Goal: Navigation & Orientation: Understand site structure

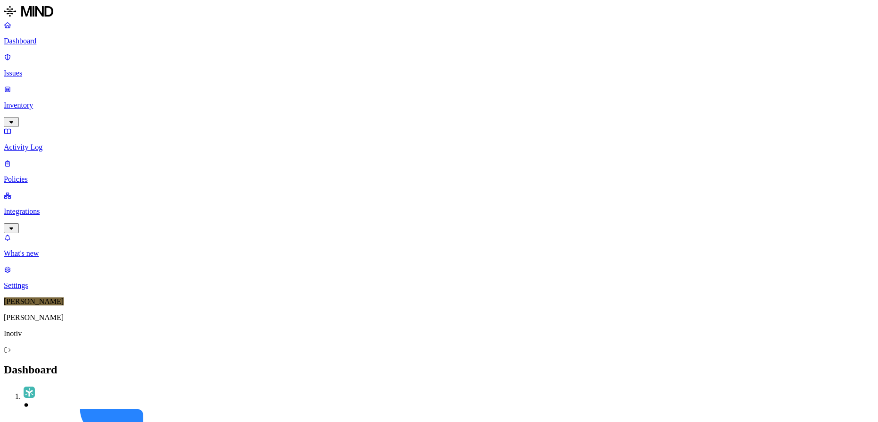
click at [27, 64] on link "Issues" at bounding box center [439, 65] width 871 height 25
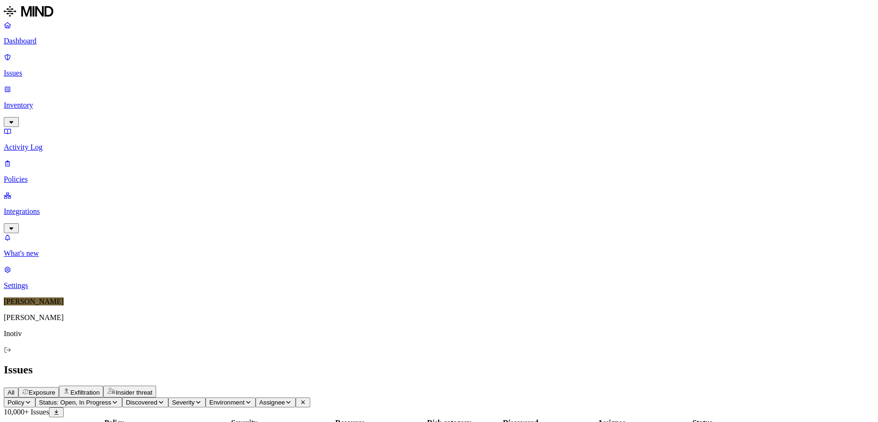
click at [33, 85] on link "Inventory" at bounding box center [439, 105] width 871 height 41
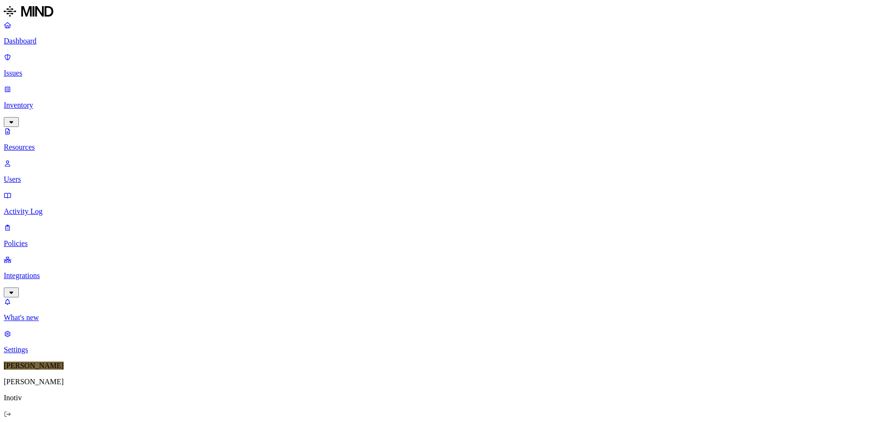
click at [60, 175] on p "Users" at bounding box center [439, 179] width 871 height 8
click at [51, 207] on p "Activity Log" at bounding box center [439, 211] width 871 height 8
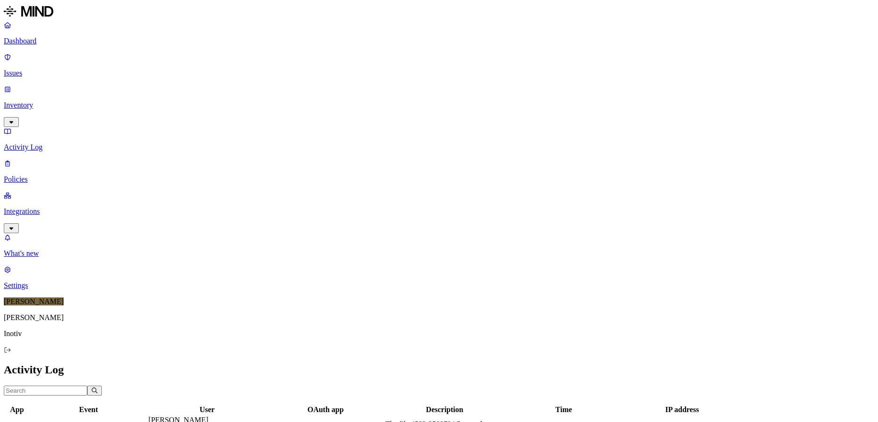
click at [45, 175] on p "Policies" at bounding box center [439, 179] width 871 height 8
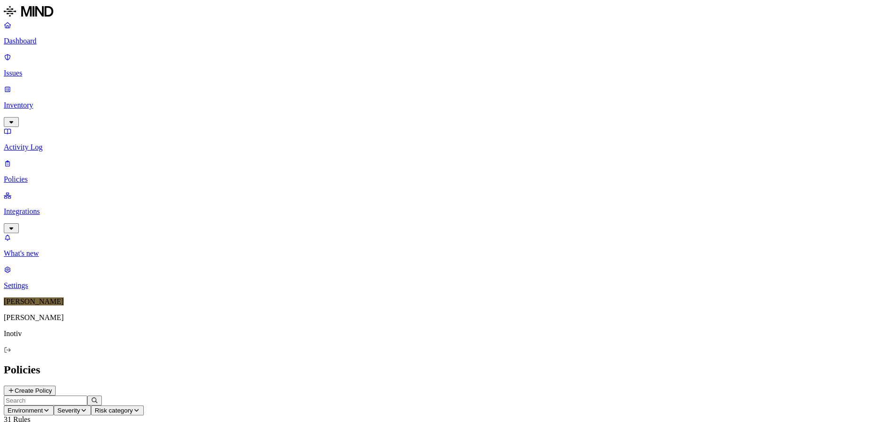
click at [44, 207] on p "Integrations" at bounding box center [439, 211] width 871 height 8
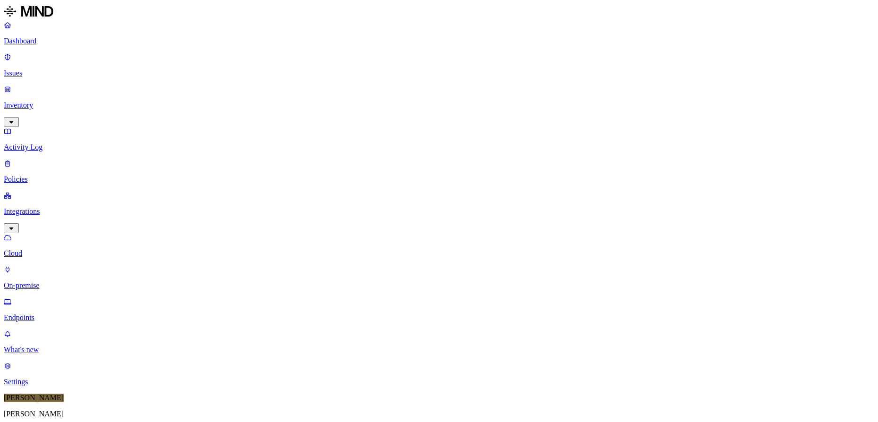
click at [60, 281] on p "On-premise" at bounding box center [439, 285] width 871 height 8
click at [46, 297] on link "Endpoints" at bounding box center [439, 309] width 871 height 25
click at [35, 40] on p "Dashboard" at bounding box center [439, 41] width 871 height 8
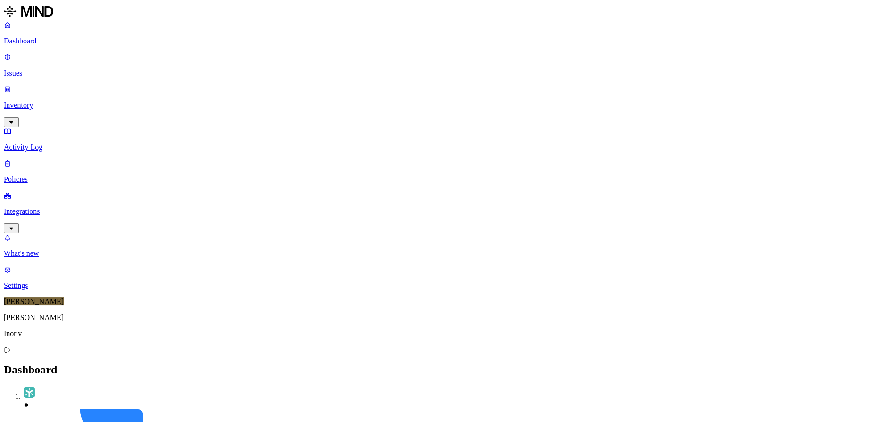
click at [298, 363] on h2 "Dashboard" at bounding box center [439, 369] width 871 height 13
